Goal: Task Accomplishment & Management: Manage account settings

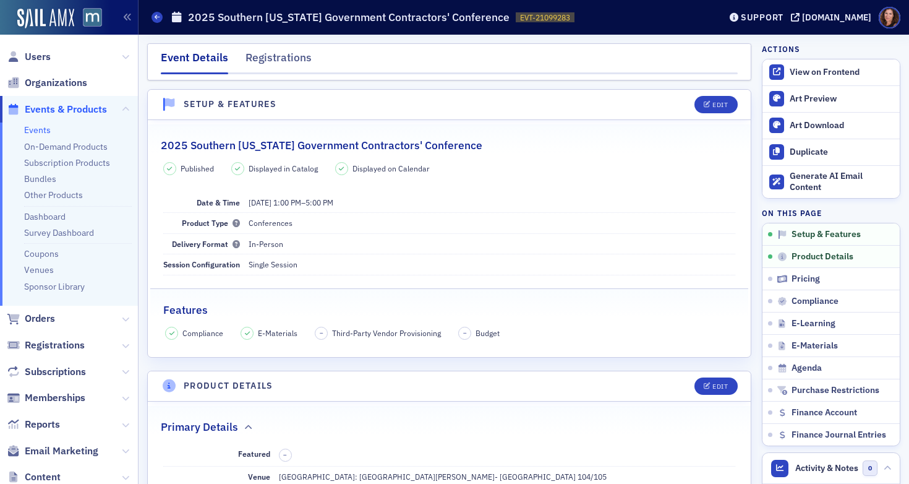
click at [39, 127] on link "Events" at bounding box center [37, 129] width 27 height 11
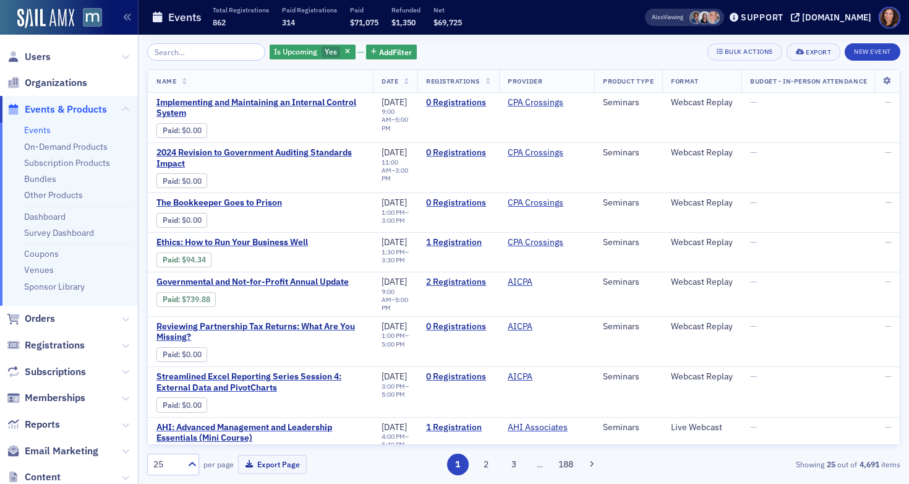
click at [165, 53] on input "search" at bounding box center [206, 51] width 118 height 17
click at [48, 181] on link "Bundles" at bounding box center [40, 178] width 32 height 11
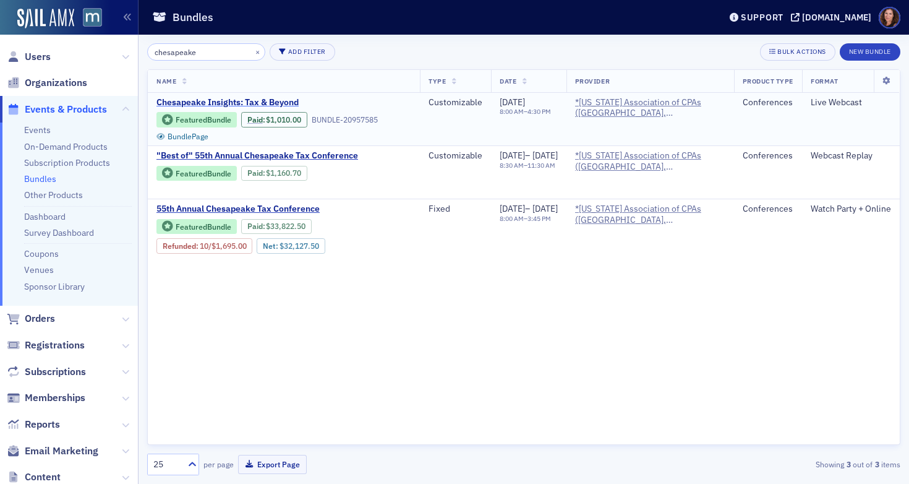
type input "chesapeake"
click at [233, 104] on span "Chesapeake Insights: Tax & Beyond" at bounding box center [261, 102] width 208 height 11
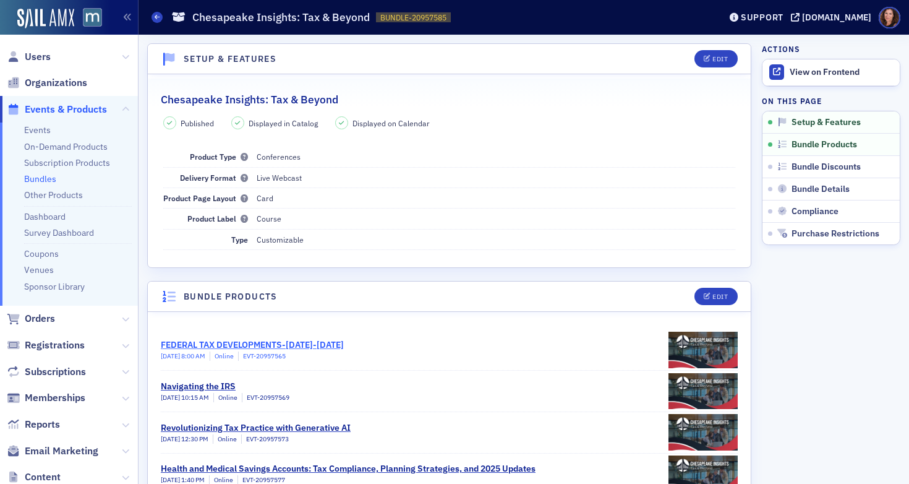
click at [316, 340] on div "FEDERAL TAX DEVELOPMENTS-SEPTEMBER 2024-OCTOBER 2025" at bounding box center [252, 344] width 183 height 13
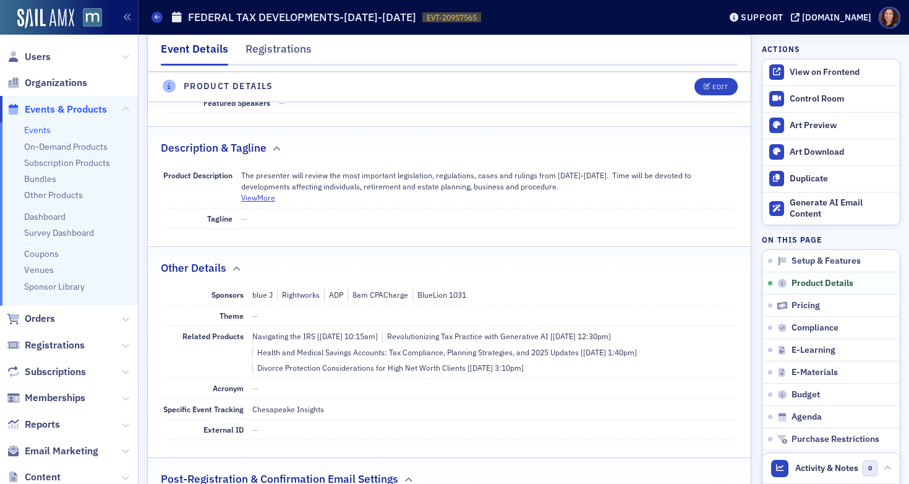
scroll to position [429, 0]
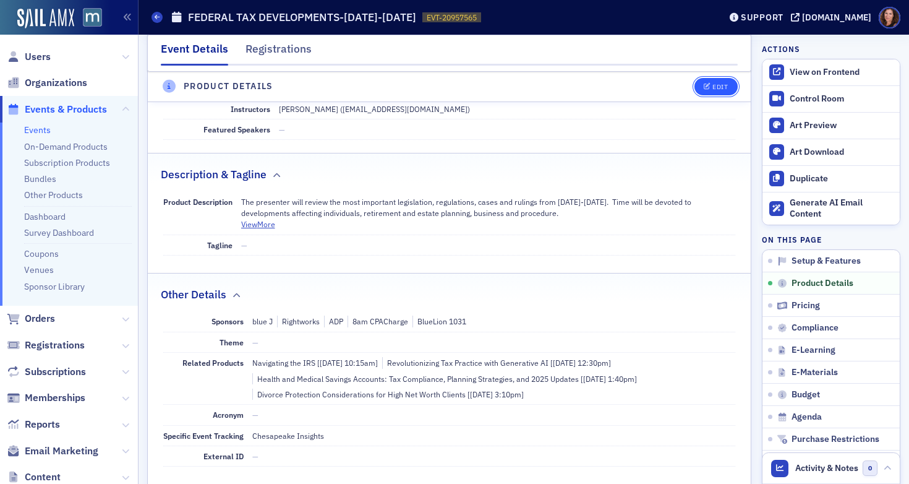
click at [713, 87] on div "Edit" at bounding box center [720, 87] width 15 height 7
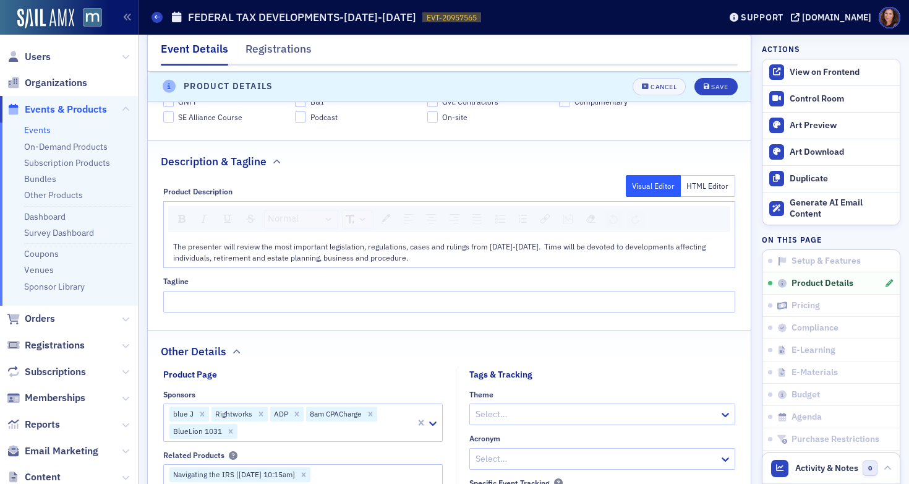
scroll to position [630, 0]
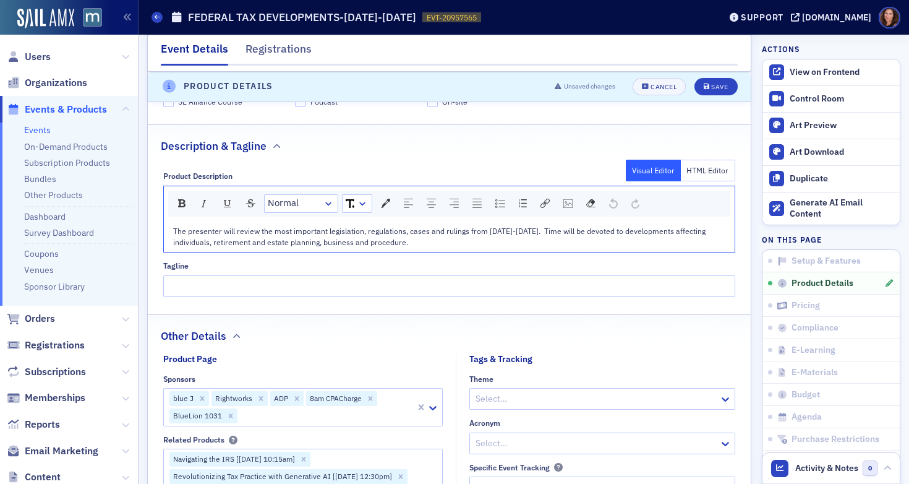
click at [519, 243] on div "The presenter will review the most important legislation, regulations, cases an…" at bounding box center [450, 236] width 554 height 23
click at [593, 232] on span "The presenter will review the most important legislation, regulations, cases an…" at bounding box center [440, 236] width 535 height 21
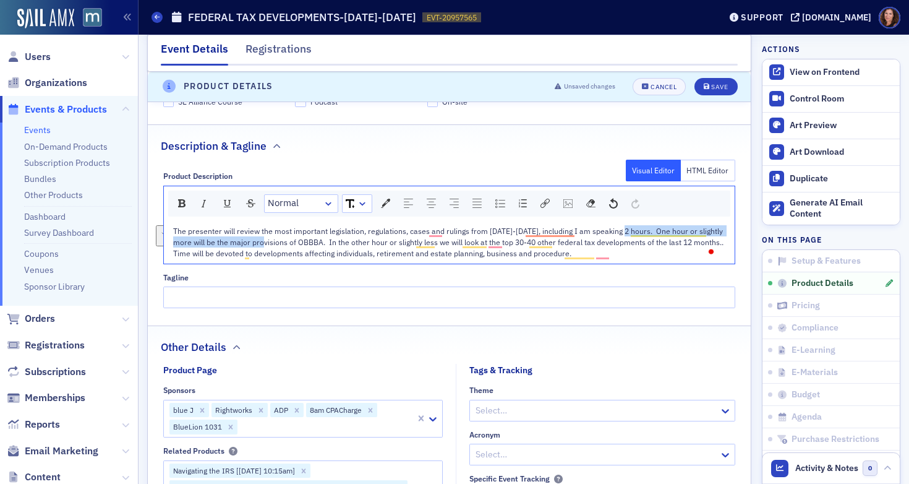
drag, startPoint x: 283, startPoint y: 243, endPoint x: 630, endPoint y: 232, distance: 347.2
click at [630, 232] on span "The presenter will review the most important legislation, regulations, cases an…" at bounding box center [450, 242] width 554 height 33
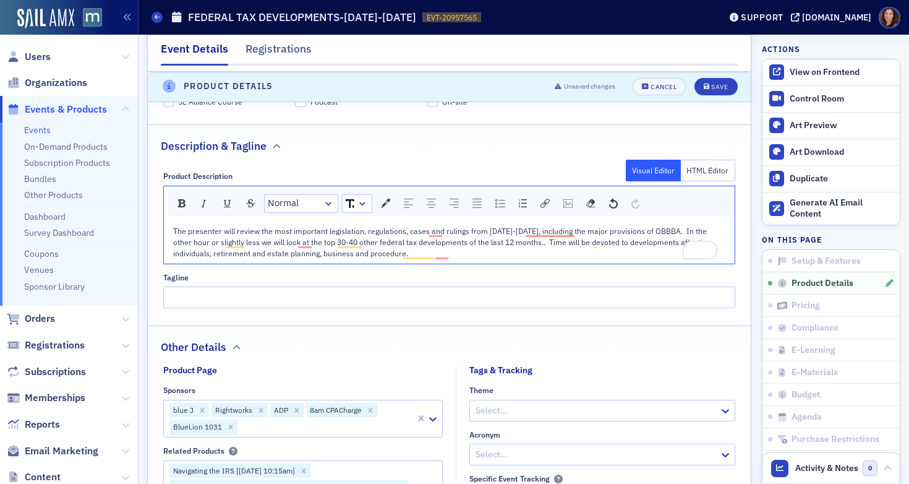
click at [263, 244] on span "The presenter will review the most important legislation, regulations, cases an…" at bounding box center [442, 242] width 539 height 33
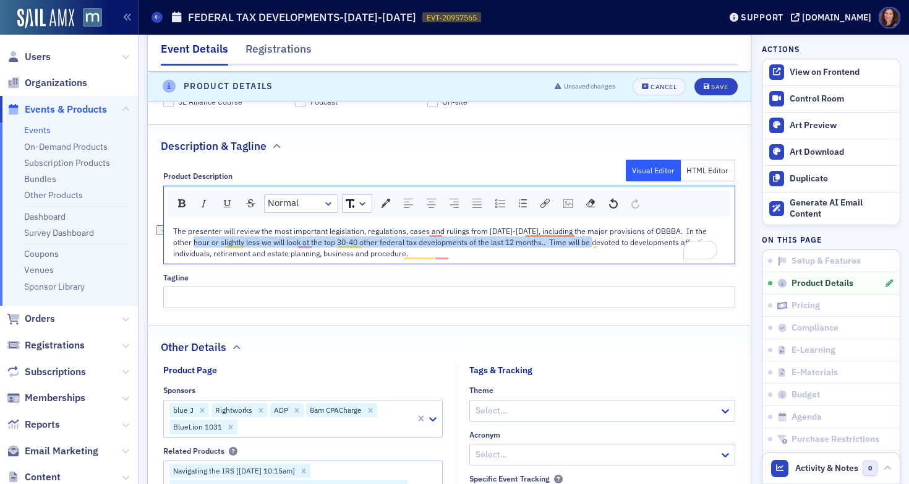
drag, startPoint x: 202, startPoint y: 243, endPoint x: 599, endPoint y: 245, distance: 397.2
click at [599, 246] on span "The presenter will review the most important legislation, regulations, cases an…" at bounding box center [442, 242] width 539 height 33
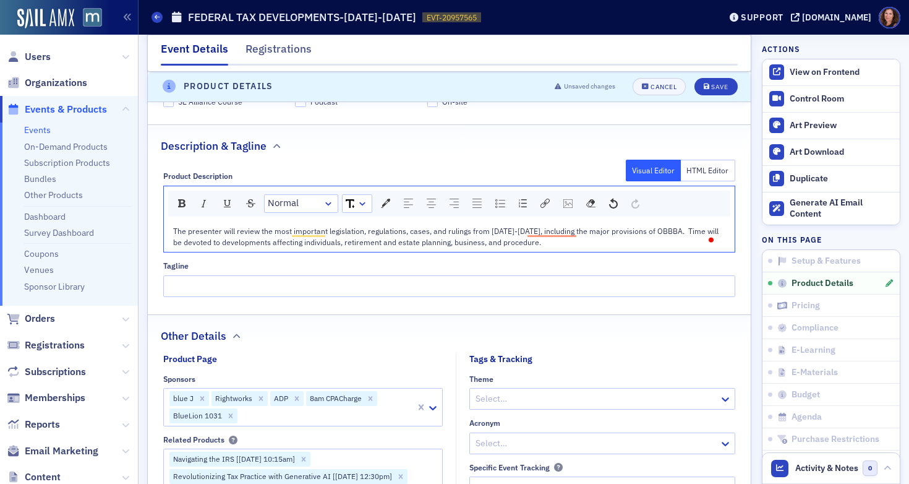
click at [204, 240] on span "The presenter will review the most important legislation, regulations, cases, a…" at bounding box center [447, 236] width 548 height 21
click at [711, 85] on div "Save" at bounding box center [719, 87] width 17 height 7
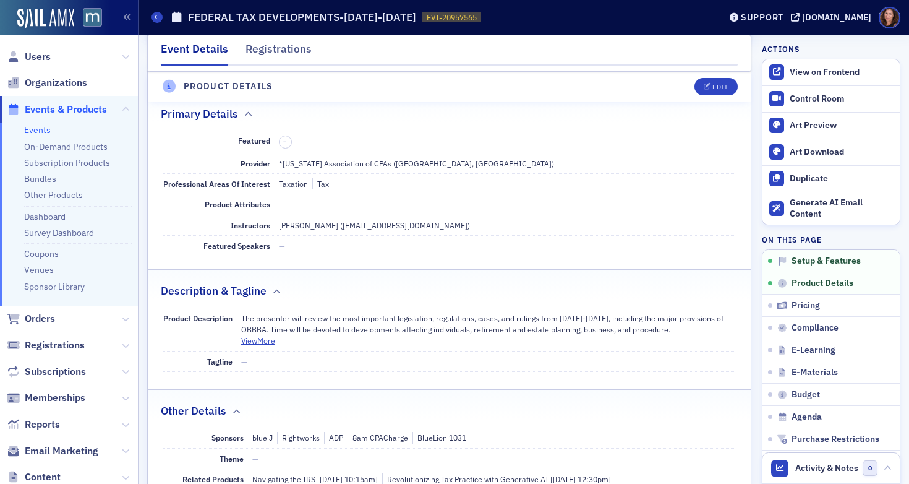
scroll to position [299, 0]
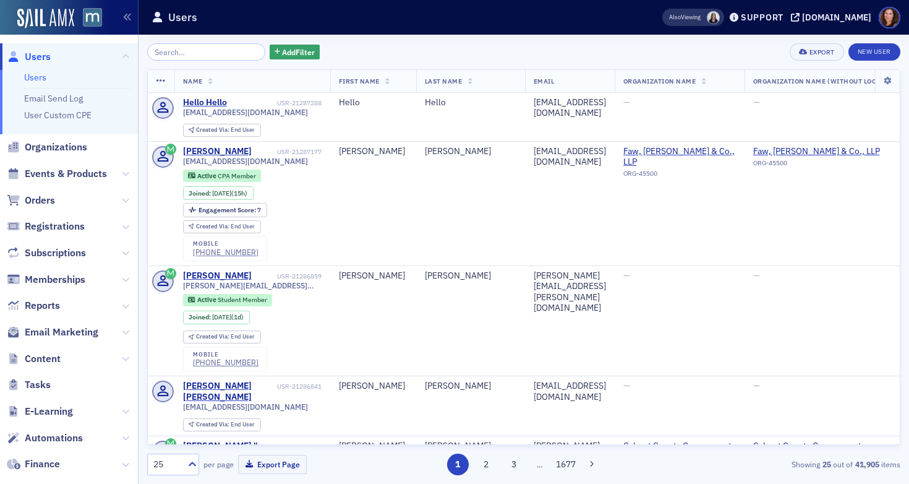
click at [784, 22] on div "Support" at bounding box center [762, 17] width 43 height 11
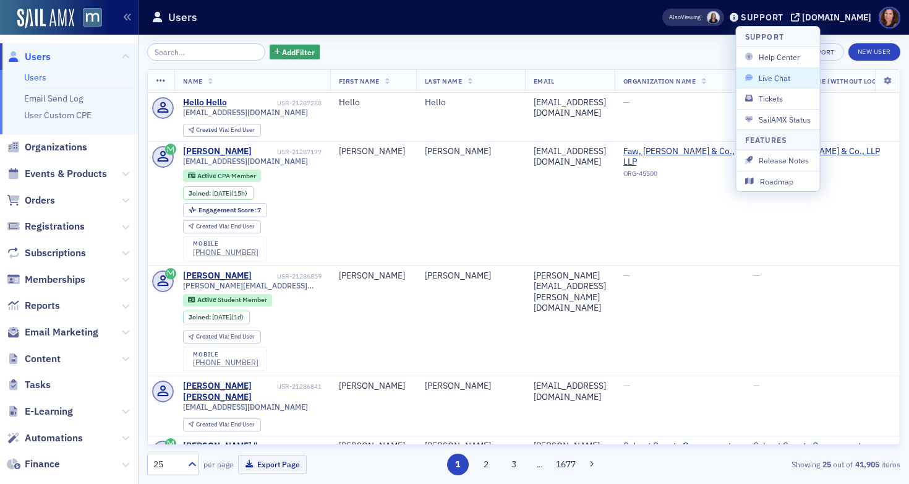
click at [773, 77] on span "Live Chat" at bounding box center [778, 77] width 66 height 11
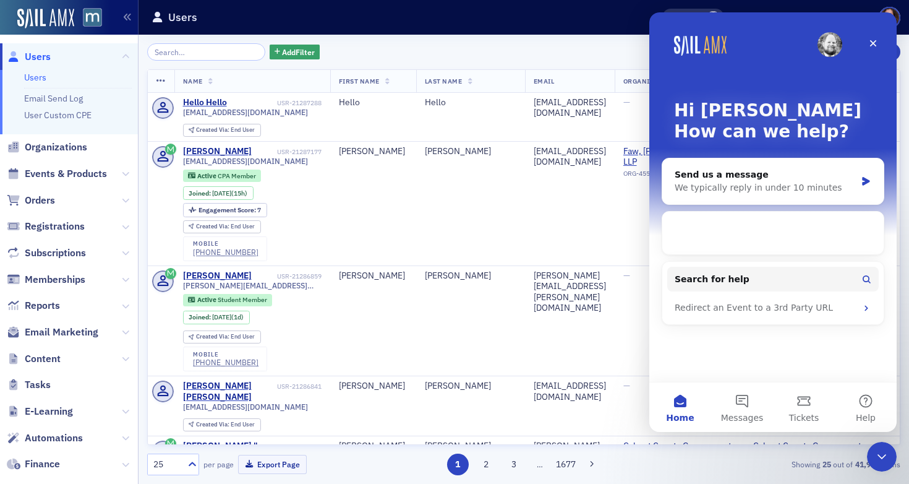
click at [586, 61] on div "Add Filter Export New User Name First Name Last Name Email Organization Name Or…" at bounding box center [524, 259] width 754 height 432
click at [878, 46] on icon "Close" at bounding box center [874, 43] width 10 height 10
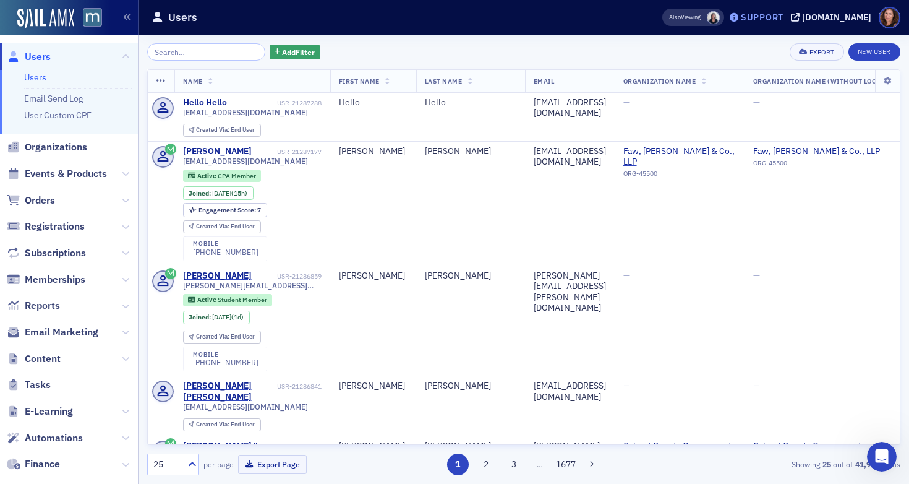
click at [783, 15] on div "Support" at bounding box center [762, 17] width 43 height 11
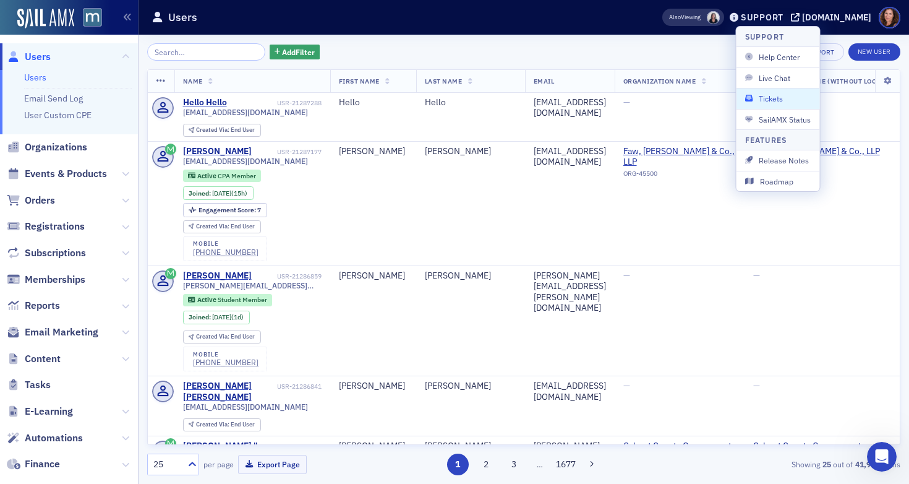
click at [771, 97] on span "Tickets" at bounding box center [778, 98] width 66 height 11
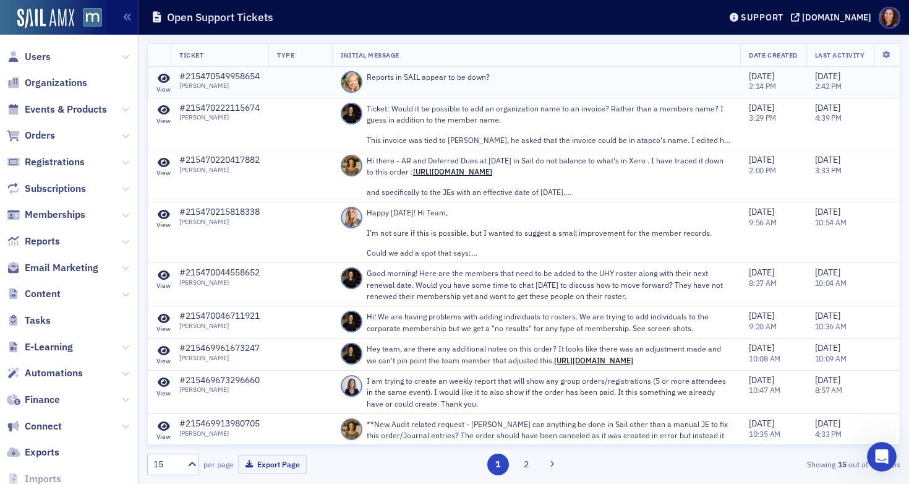
click at [457, 81] on p "Reports in SAIL appear to be down?" at bounding box center [549, 76] width 365 height 11
click at [230, 79] on div "#215470549958654" at bounding box center [219, 76] width 80 height 11
click at [161, 79] on icon at bounding box center [164, 78] width 12 height 11
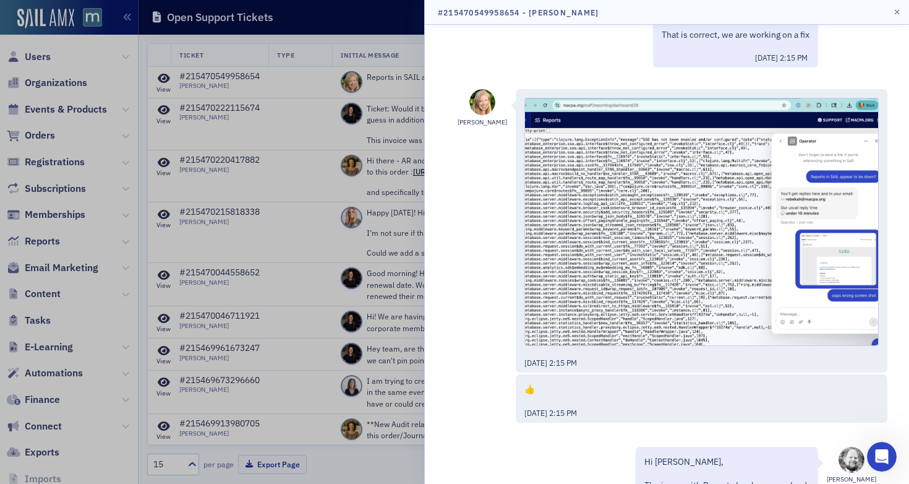
scroll to position [514, 0]
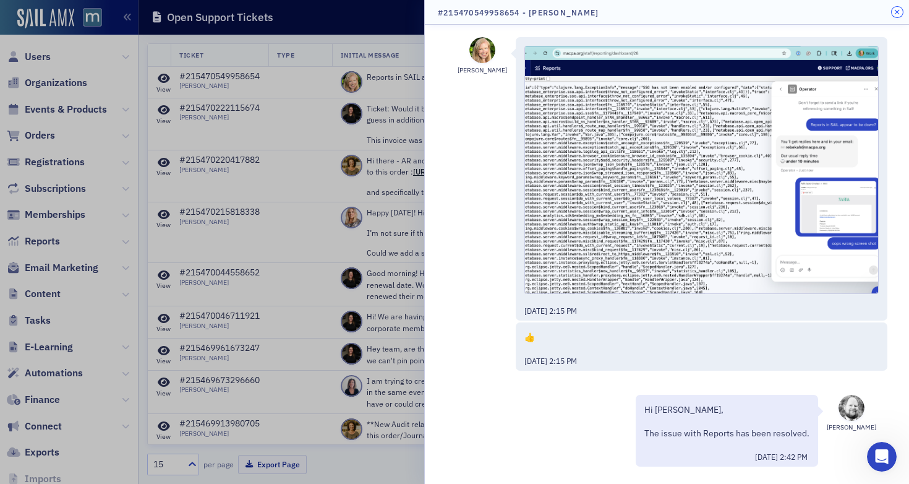
click at [899, 12] on icon "button" at bounding box center [898, 12] width 6 height 7
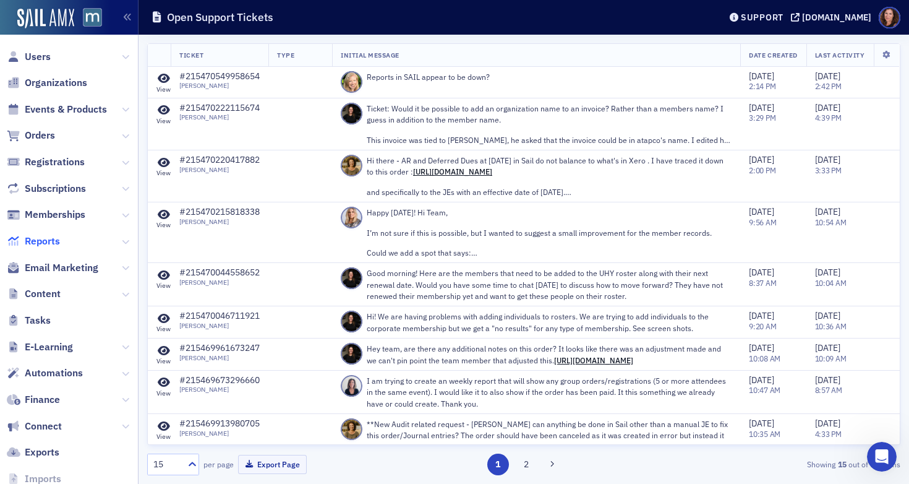
click at [48, 243] on span "Reports" at bounding box center [42, 241] width 35 height 14
